Goal: Task Accomplishment & Management: Manage account settings

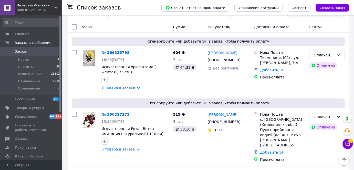
scroll to position [77, 0]
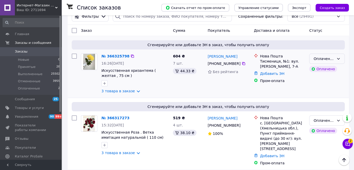
click at [339, 59] on icon at bounding box center [338, 59] width 4 height 4
click at [332, 68] on li "Принят" at bounding box center [326, 69] width 35 height 9
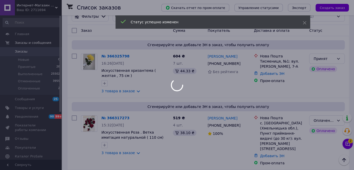
scroll to position [128, 0]
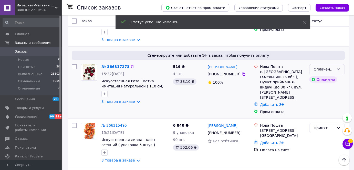
click at [337, 69] on icon at bounding box center [338, 69] width 4 height 4
click at [324, 81] on li "Принят" at bounding box center [326, 79] width 35 height 9
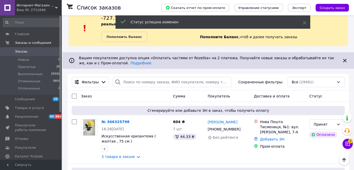
scroll to position [0, 0]
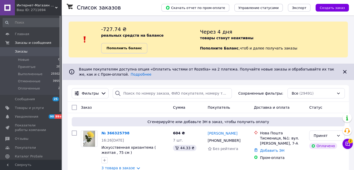
click at [123, 50] on b "Пополнить баланс" at bounding box center [123, 48] width 35 height 4
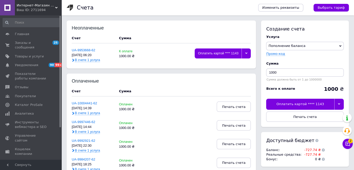
scroll to position [26, 0]
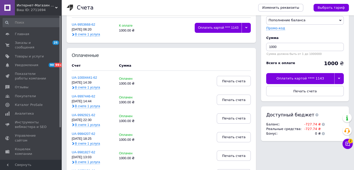
click at [338, 79] on icon at bounding box center [338, 78] width 2 height 2
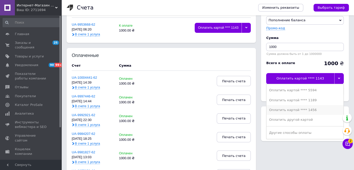
click at [296, 108] on div "Оплатить картой **** 1456" at bounding box center [305, 109] width 72 height 5
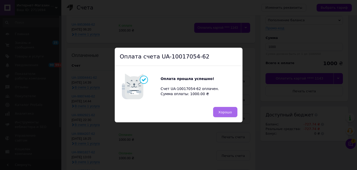
click at [223, 115] on button "Хорошо" at bounding box center [225, 112] width 24 height 10
